Goal: Information Seeking & Learning: Learn about a topic

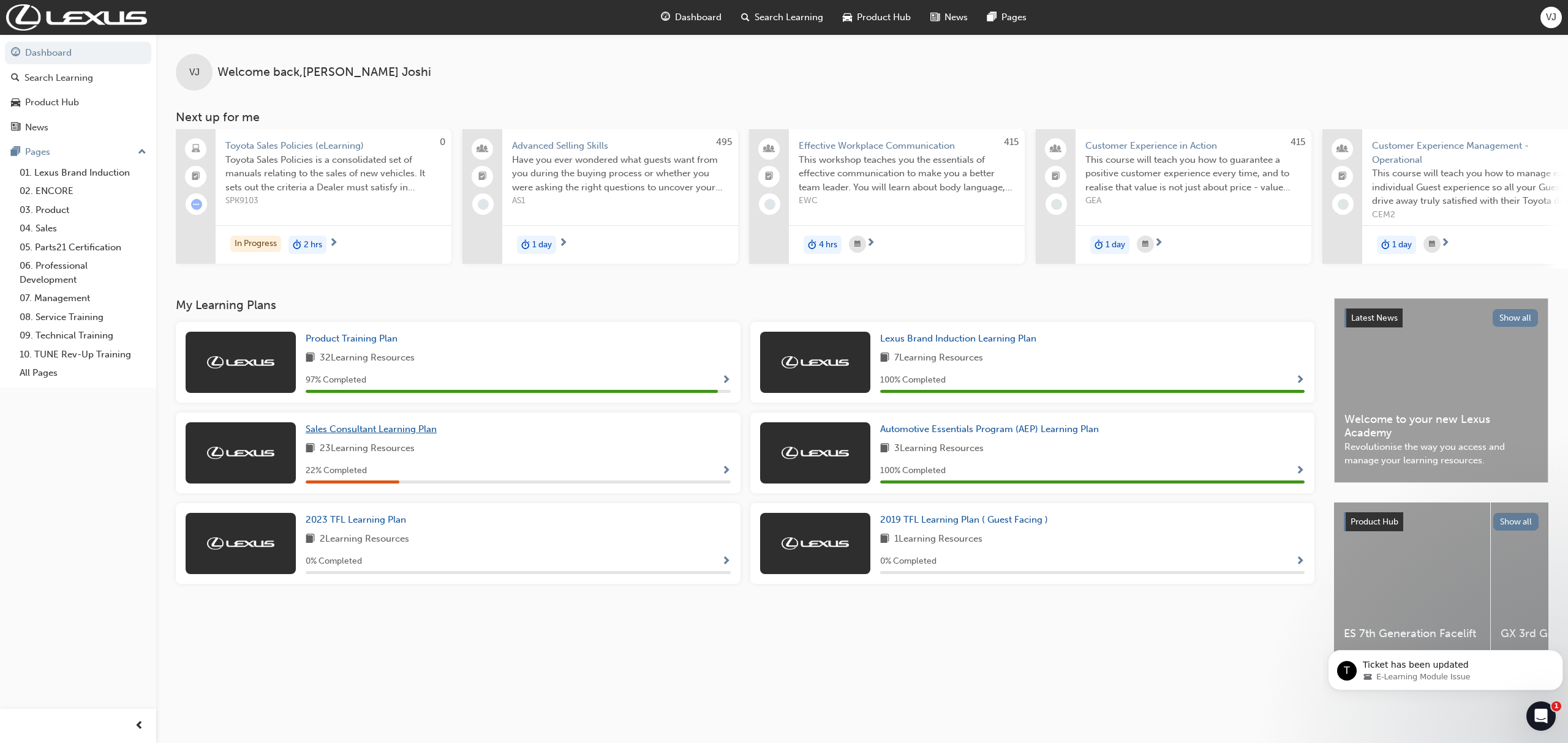
click at [361, 431] on span "Sales Consultant Learning Plan" at bounding box center [370, 429] width 131 height 11
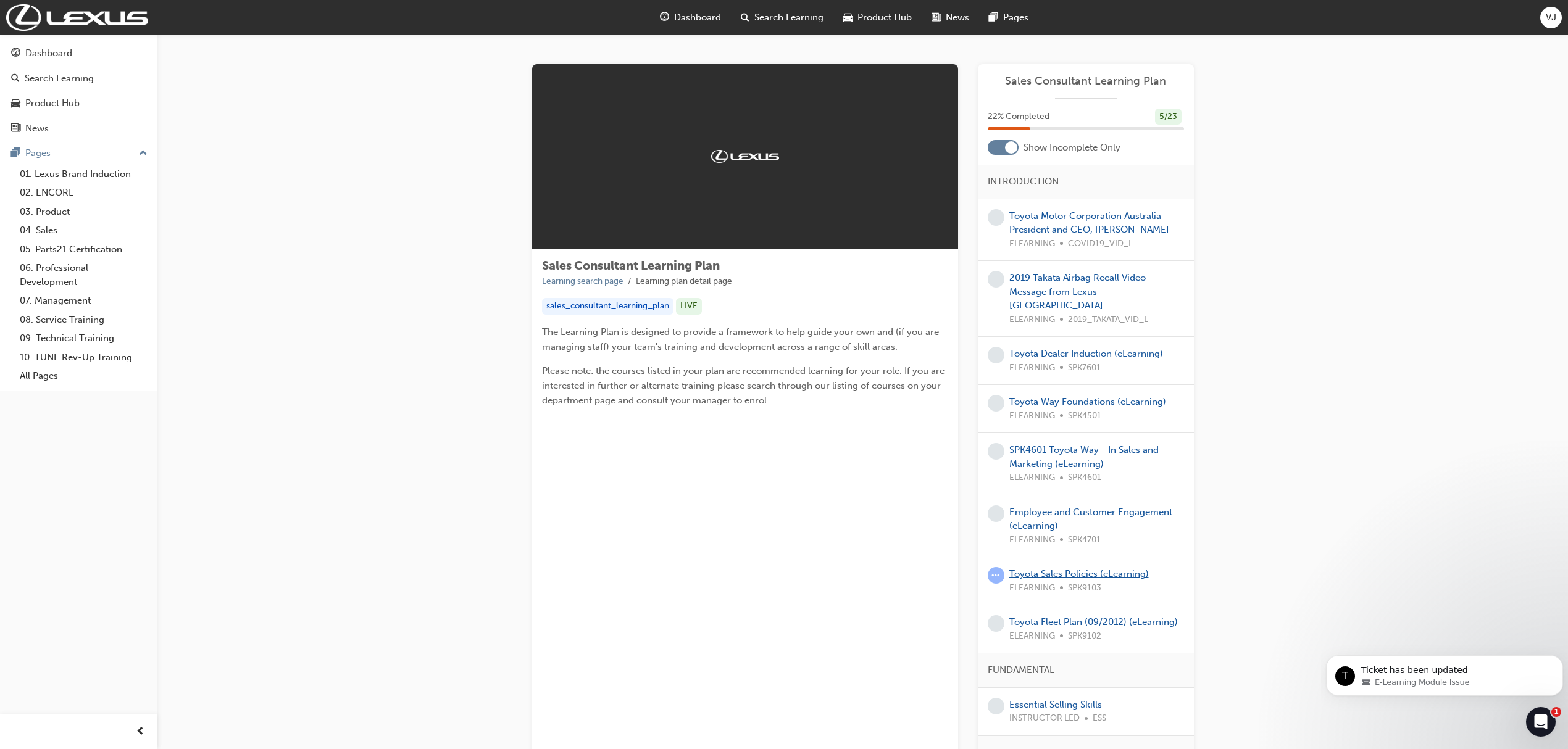
click at [1120, 568] on link "Toyota Sales Policies (eLearning)" at bounding box center [1079, 574] width 139 height 11
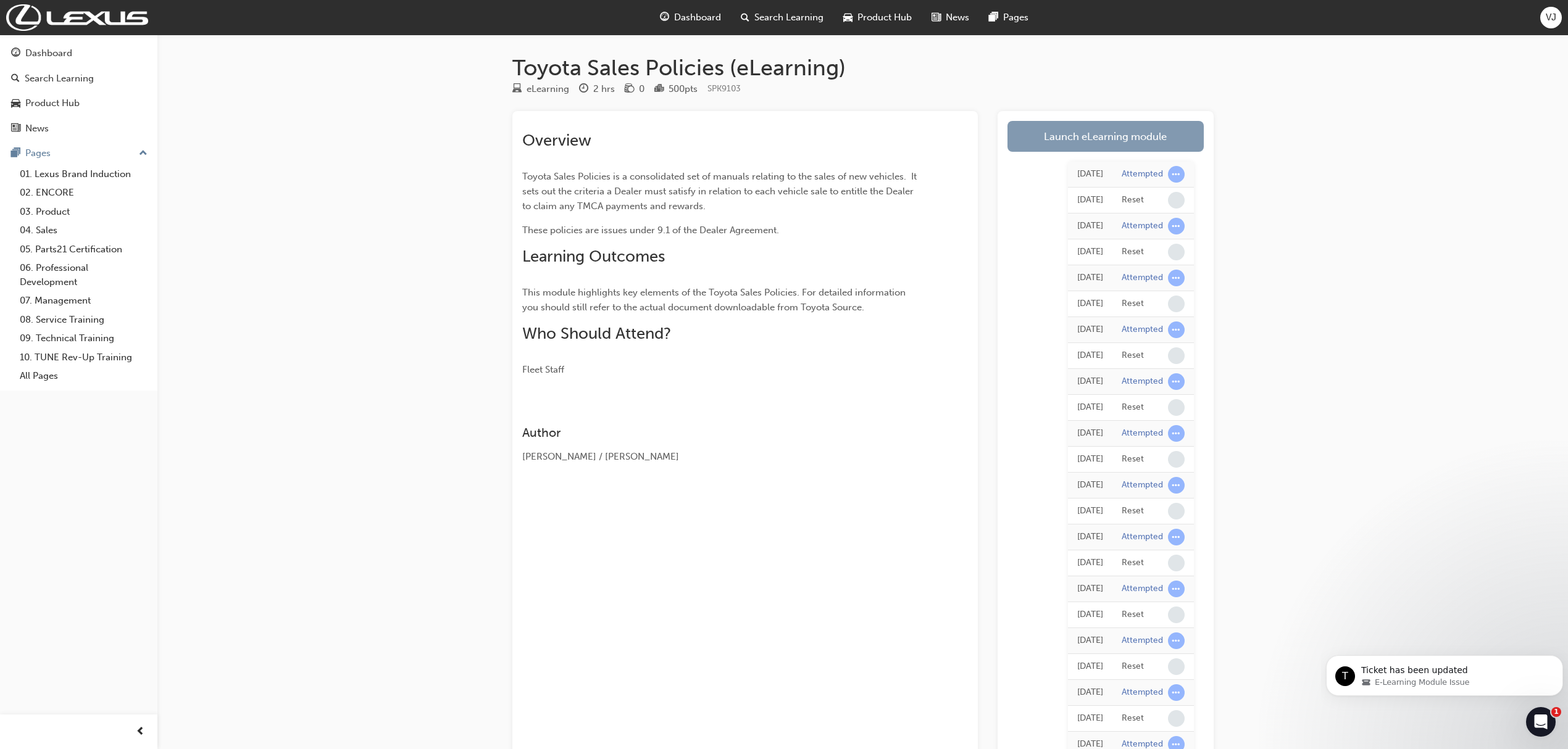
click at [1066, 137] on link "Launch eLearning module" at bounding box center [1106, 137] width 196 height 31
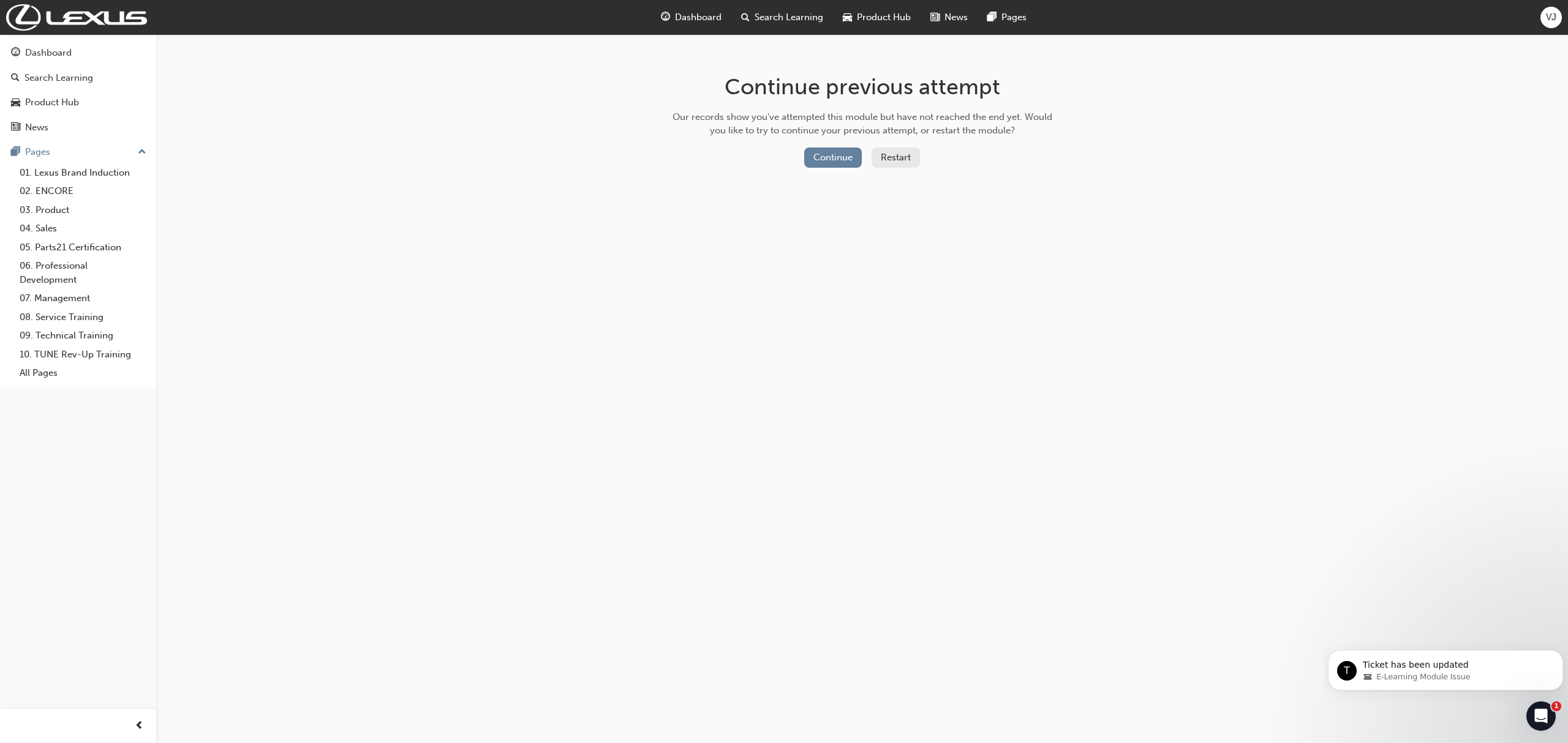
click at [877, 155] on button "Restart" at bounding box center [896, 157] width 48 height 21
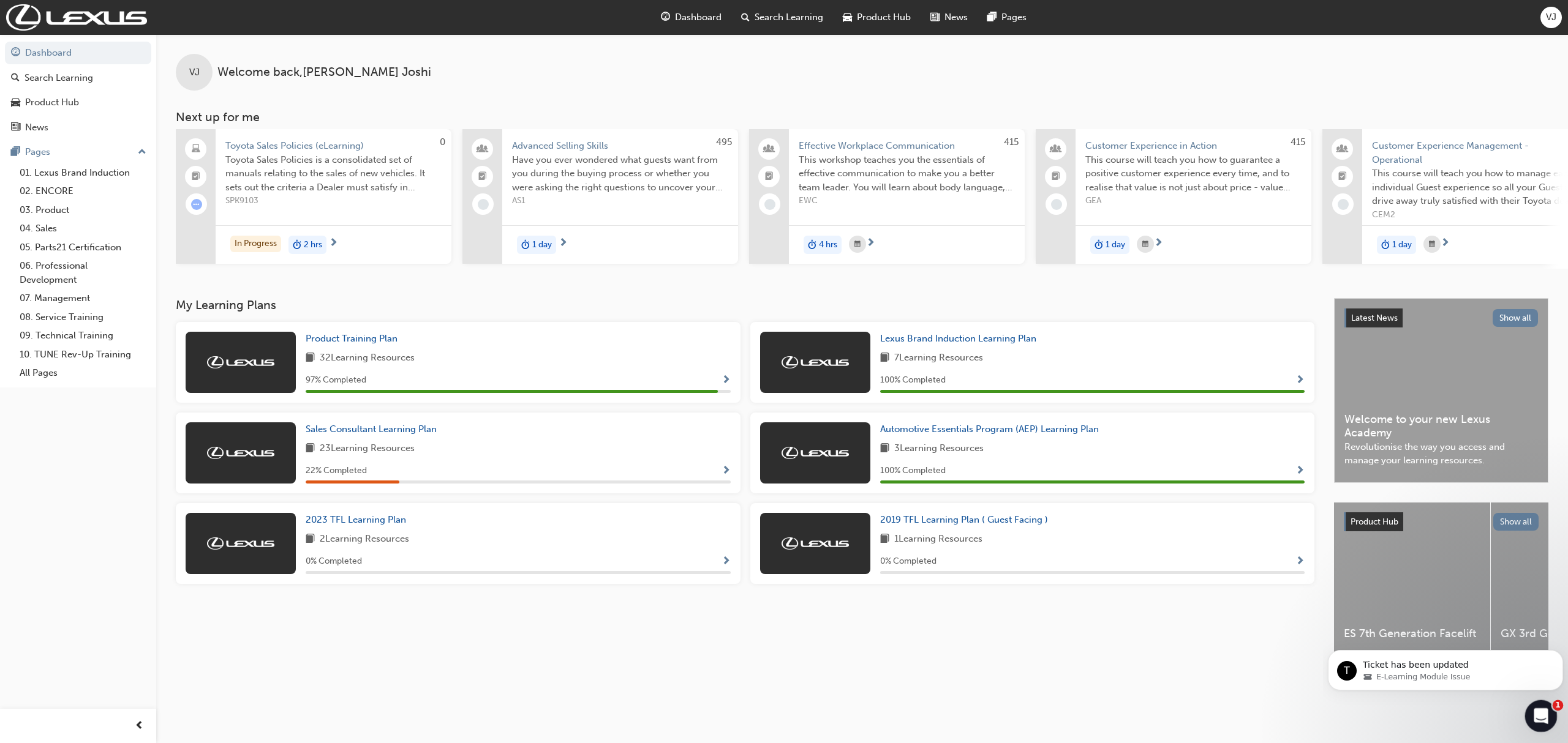
drag, startPoint x: 1547, startPoint y: 707, endPoint x: 3079, endPoint y: 1408, distance: 1684.8
click at [1550, 706] on div "Open Intercom Messenger" at bounding box center [1539, 714] width 40 height 40
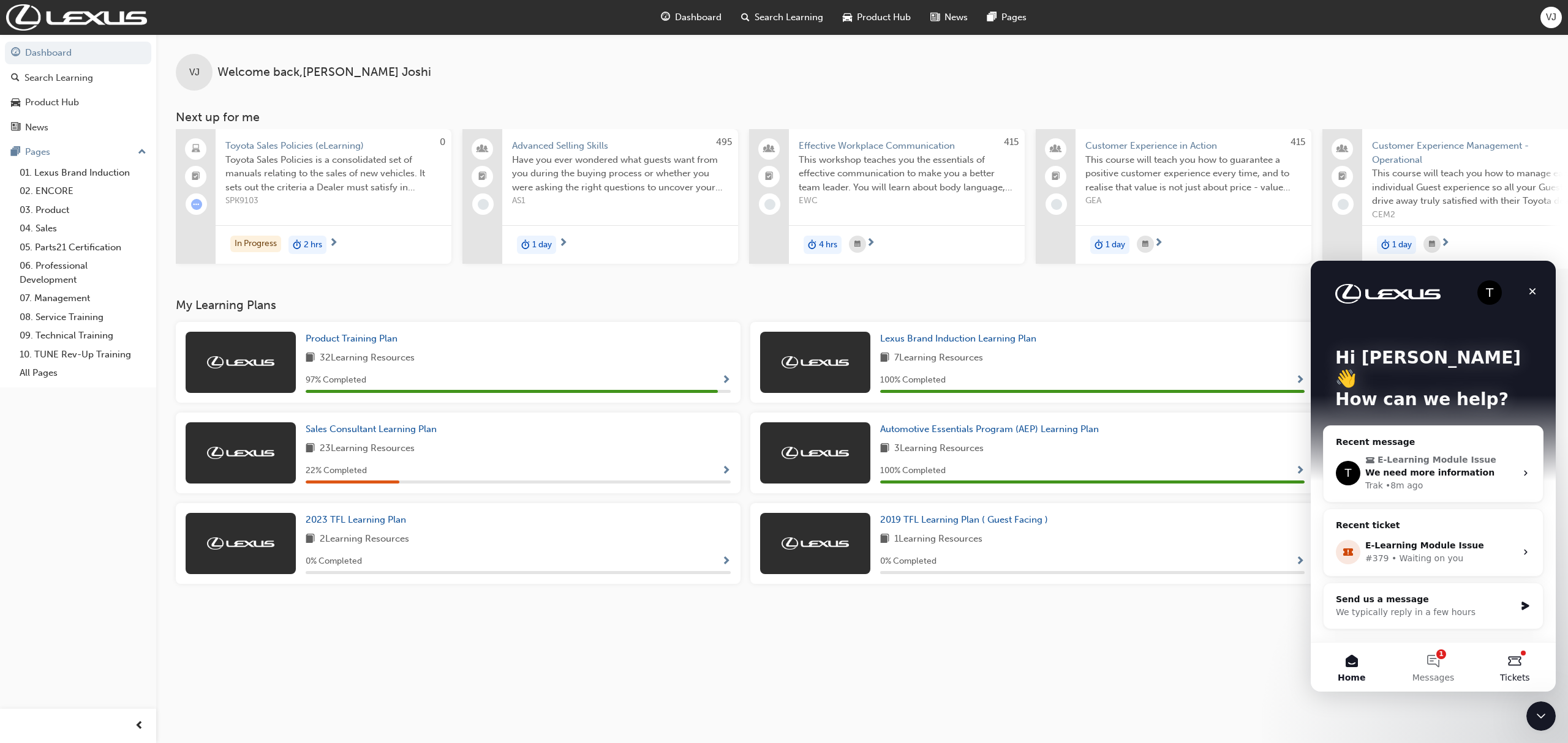
click at [1516, 673] on span "Tickets" at bounding box center [1515, 678] width 30 height 9
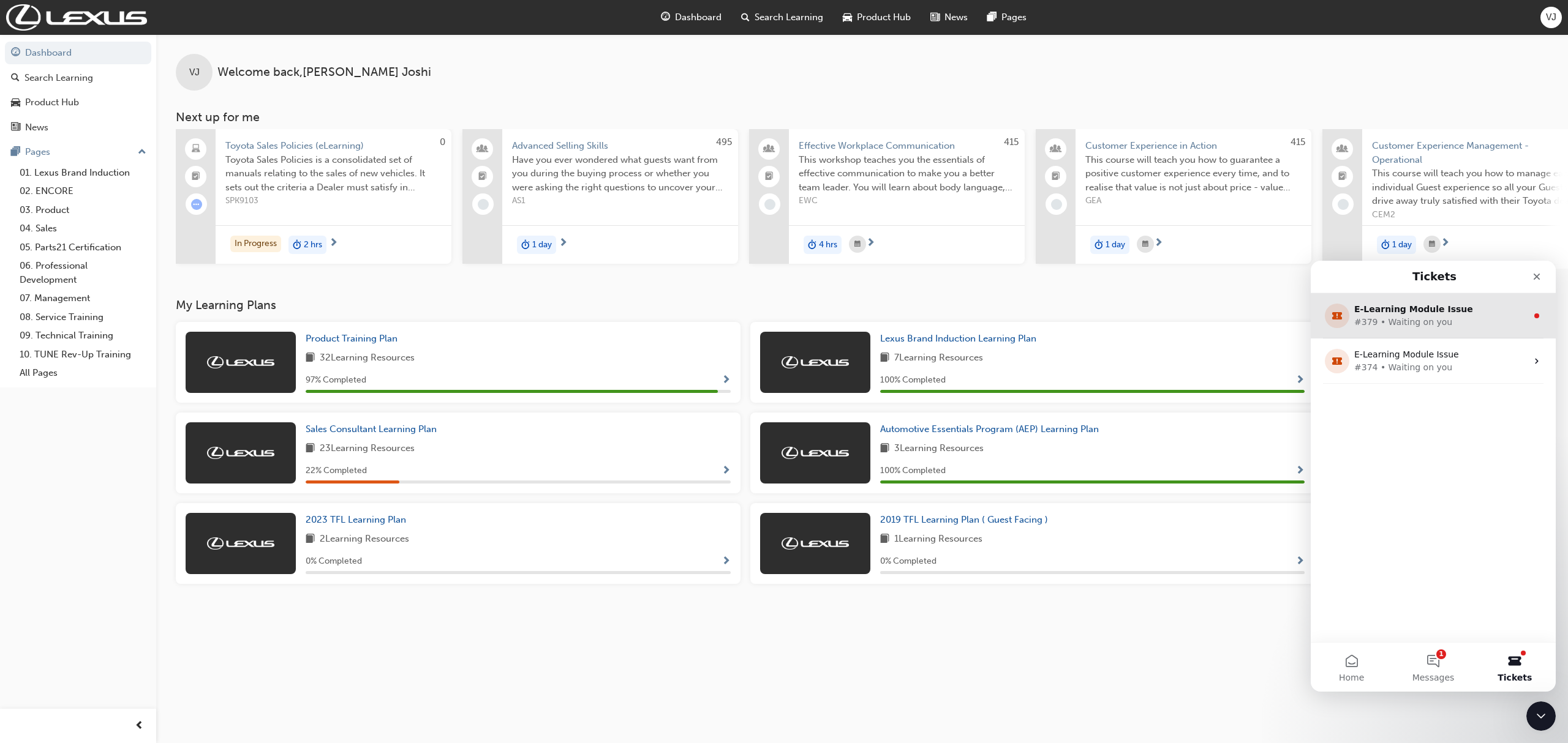
click at [1452, 319] on div "#379 • Waiting on you" at bounding box center [1431, 322] width 153 height 12
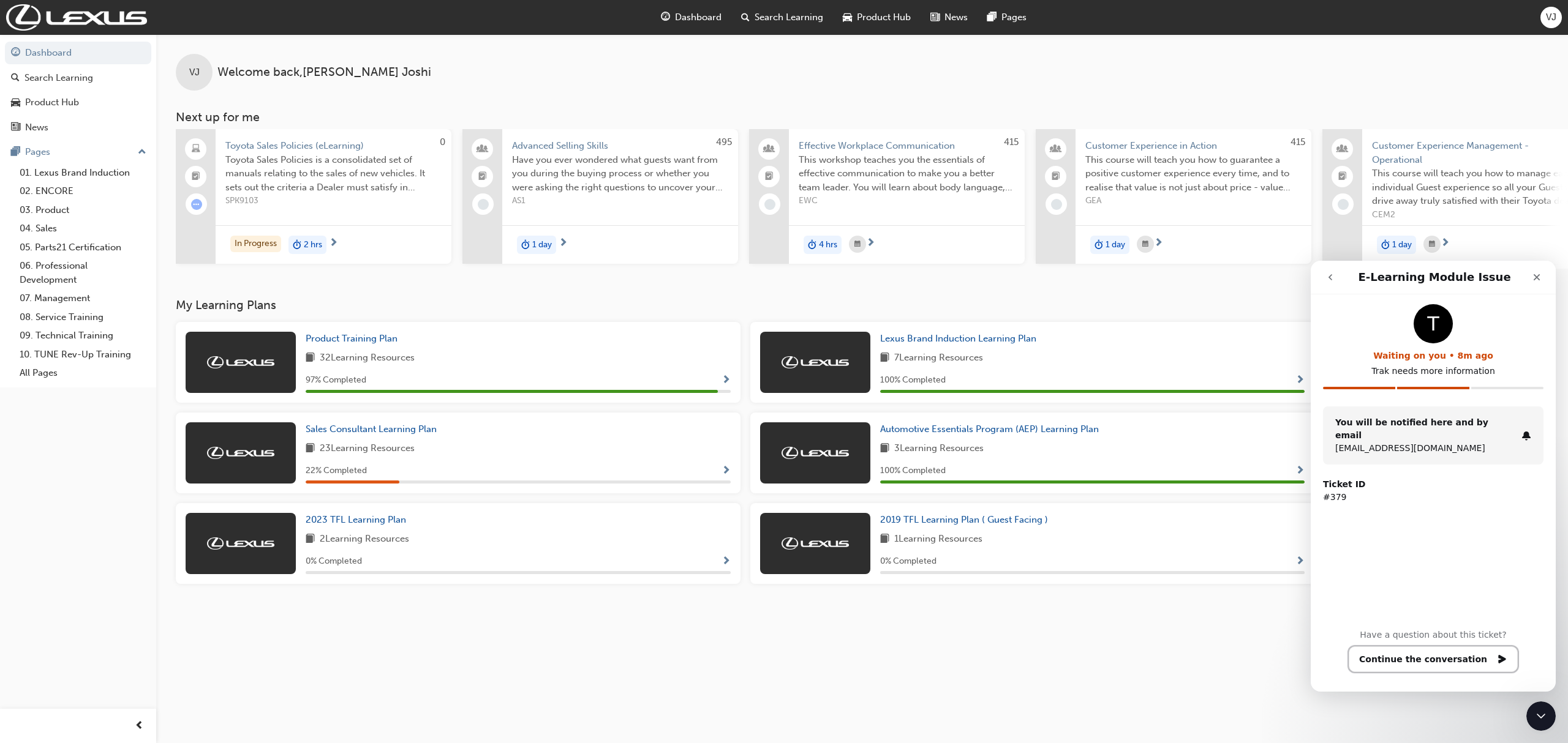
click at [1463, 668] on button "Continue the conversation" at bounding box center [1432, 659] width 169 height 26
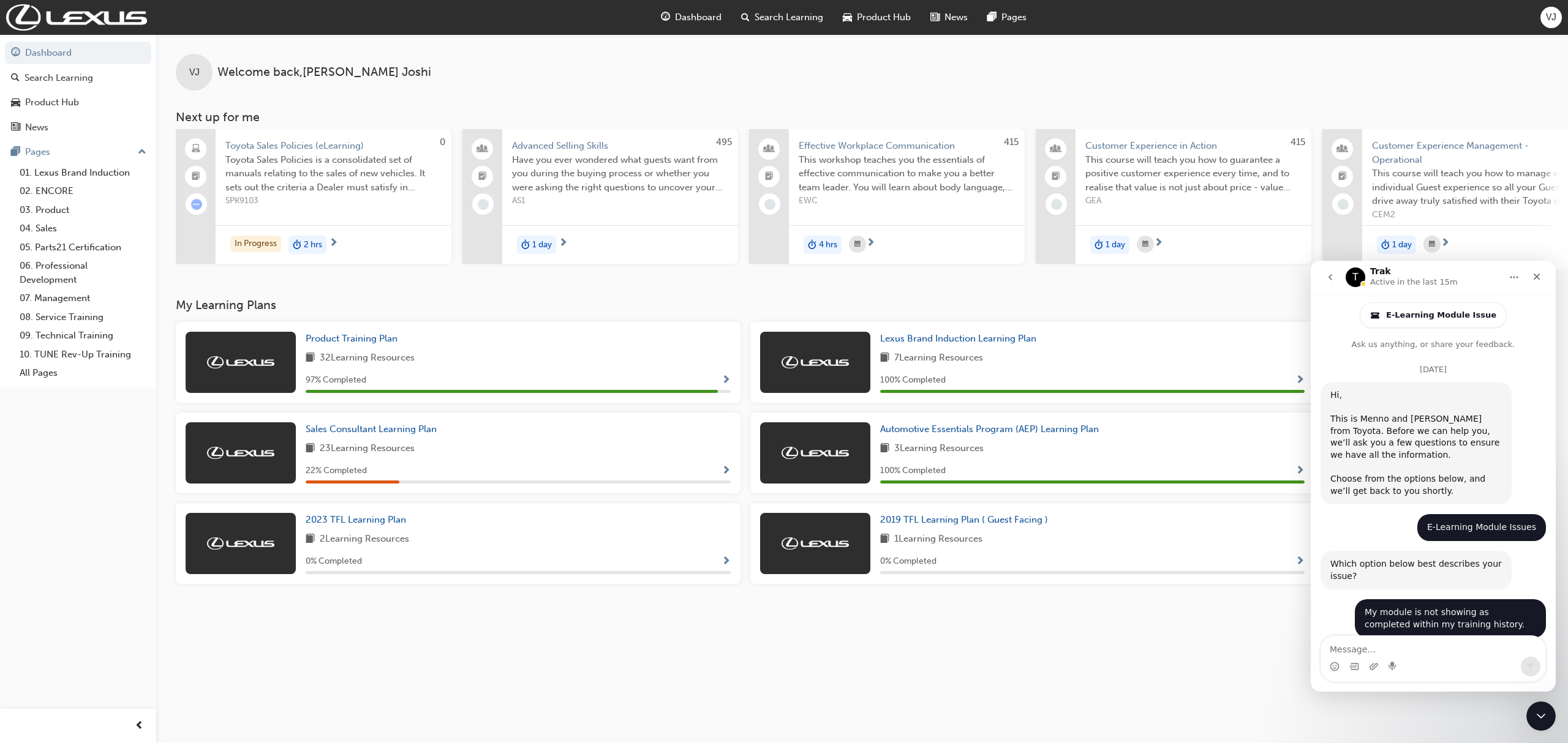
click at [1383, 664] on div "Intercom messenger" at bounding box center [1432, 666] width 224 height 20
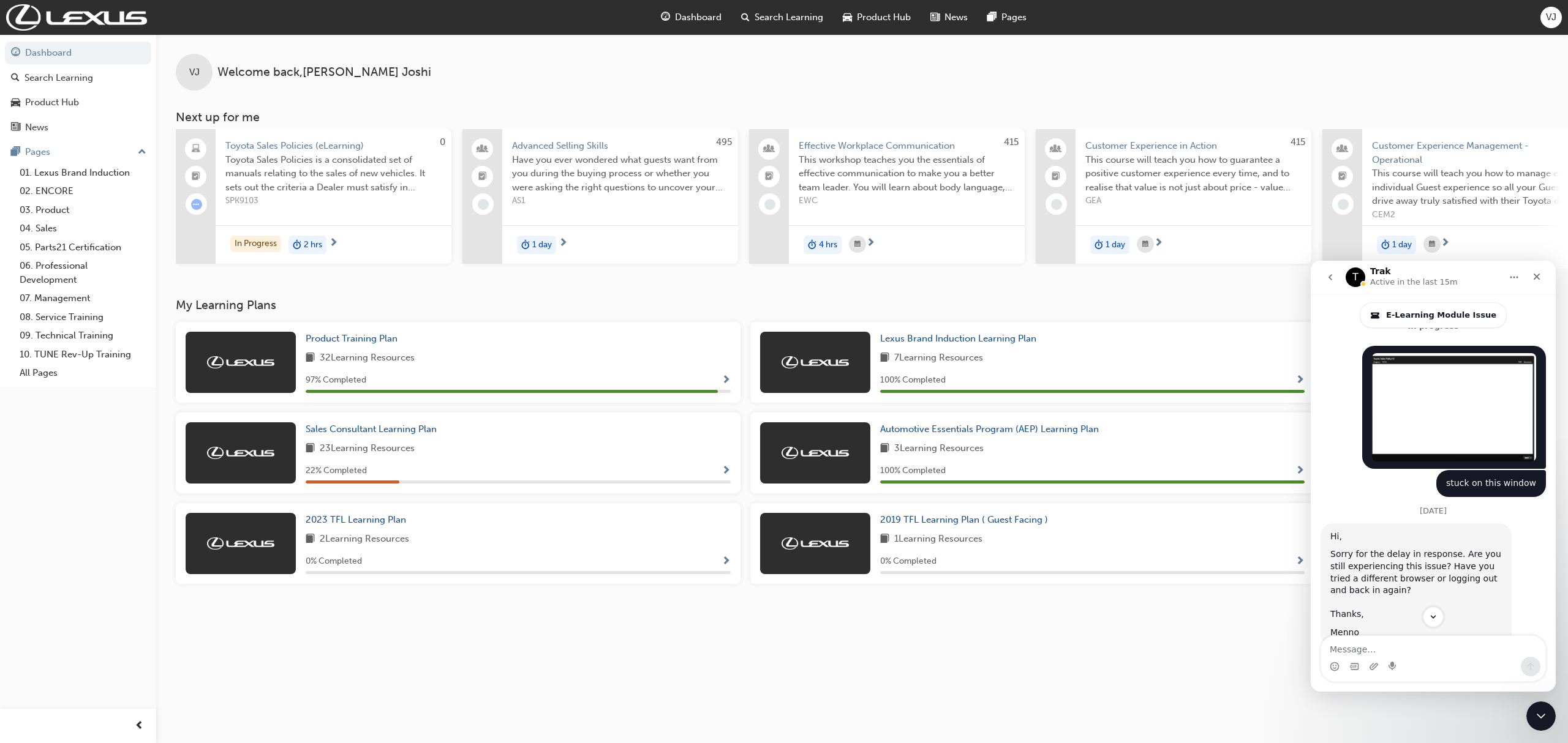
scroll to position [1267, 0]
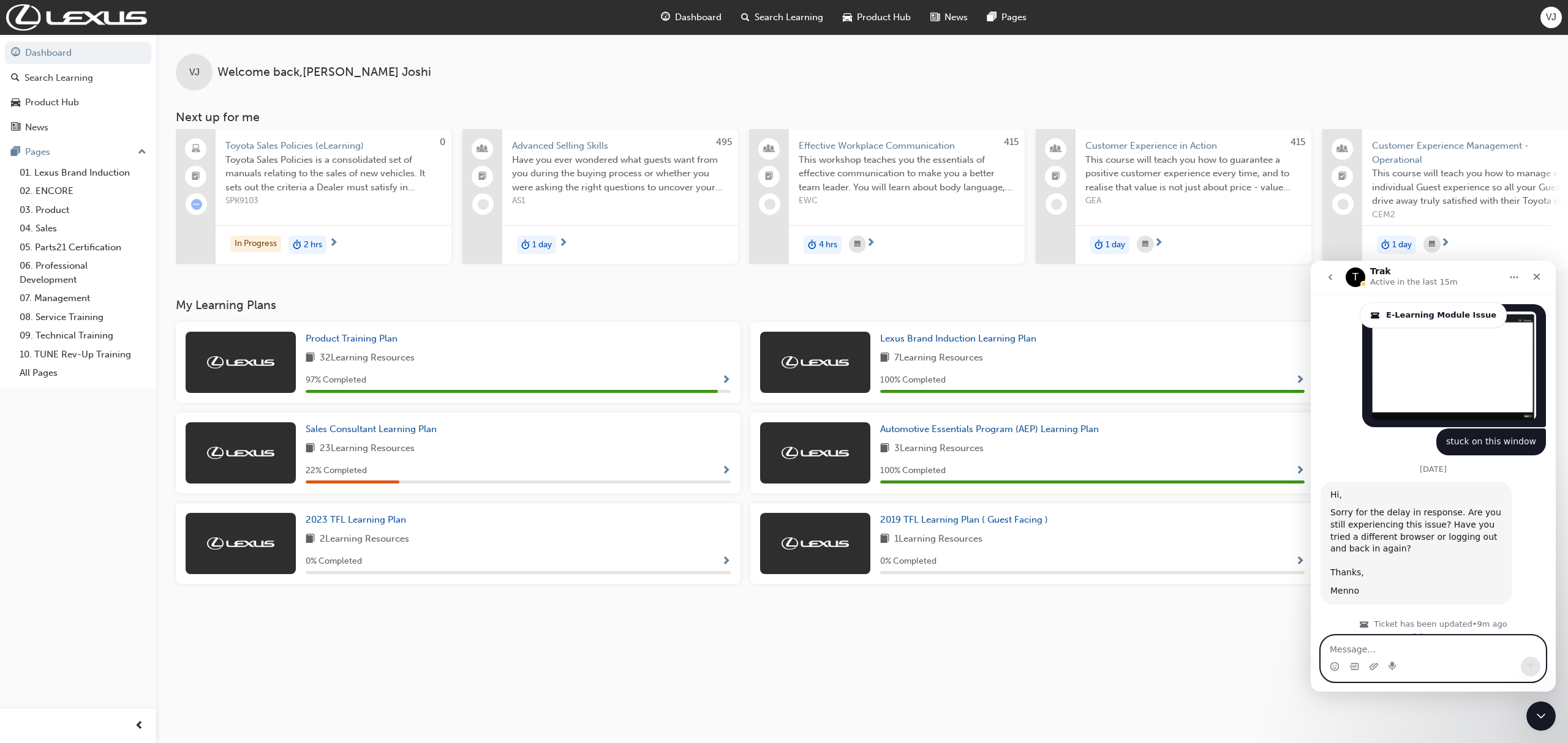
click at [1400, 656] on textarea "Message…" at bounding box center [1432, 646] width 224 height 21
type textarea "Hello,"
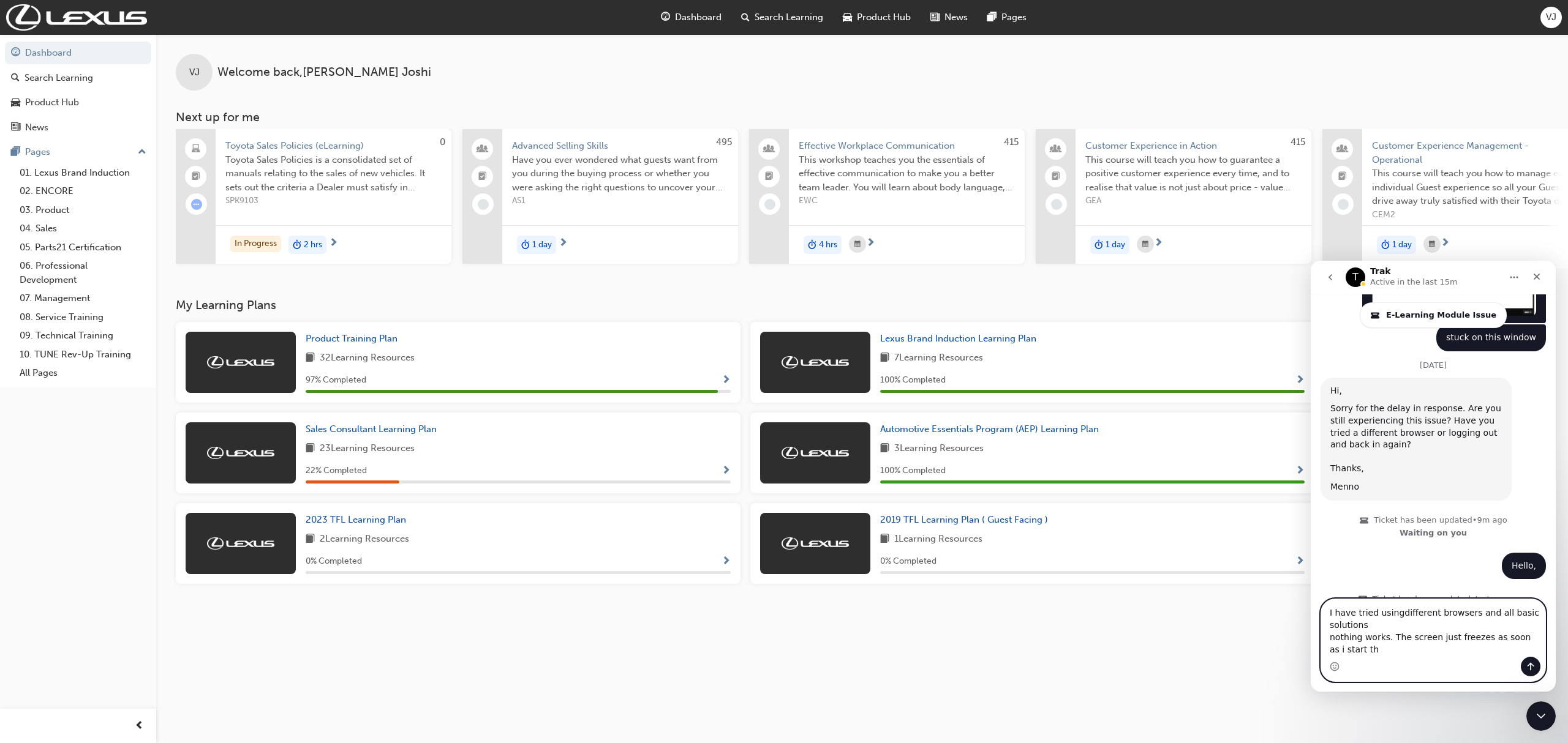
scroll to position [1383, 0]
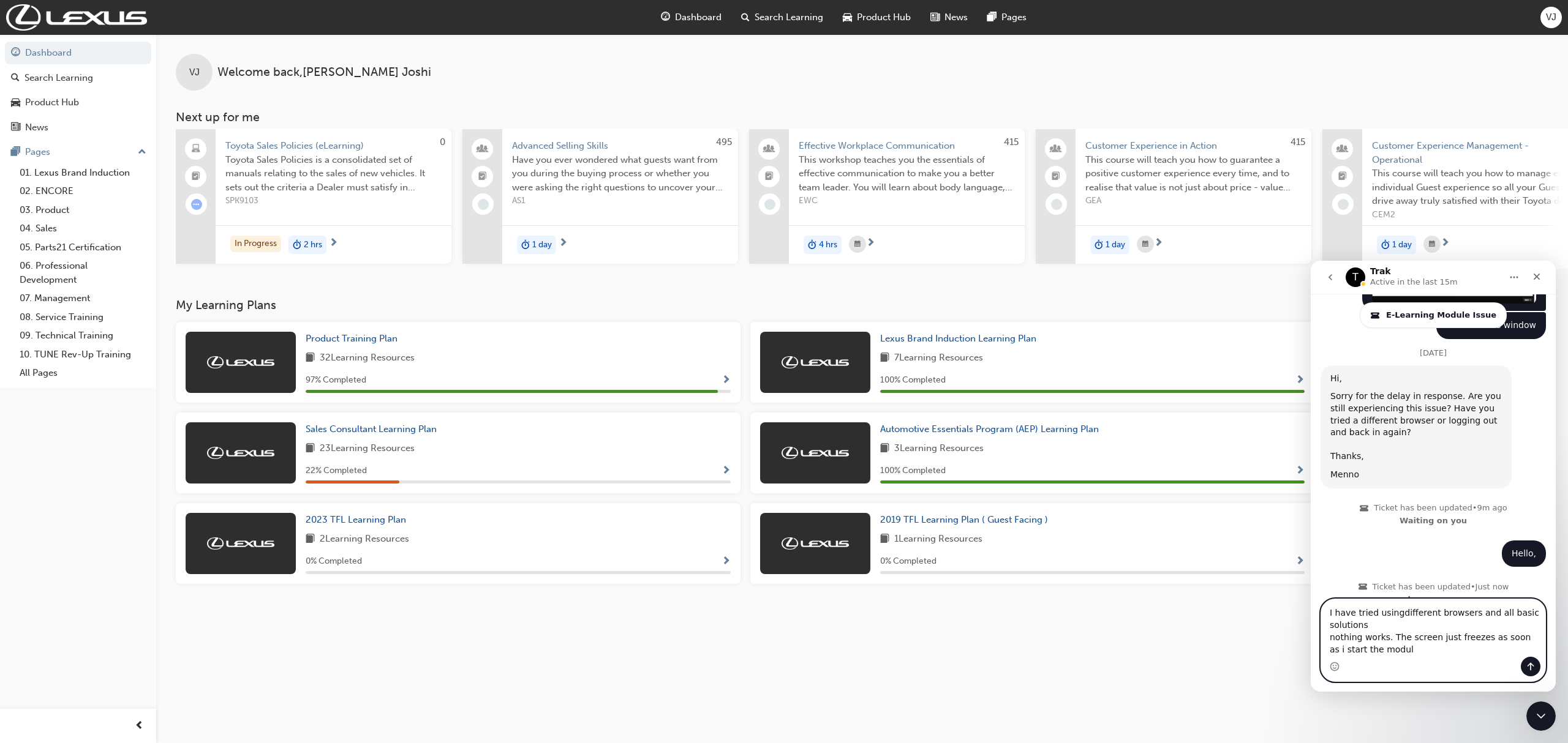
type textarea "I have tried usingdifferent browsers and all basic solutions nothing works. The…"
